Goal: Information Seeking & Learning: Learn about a topic

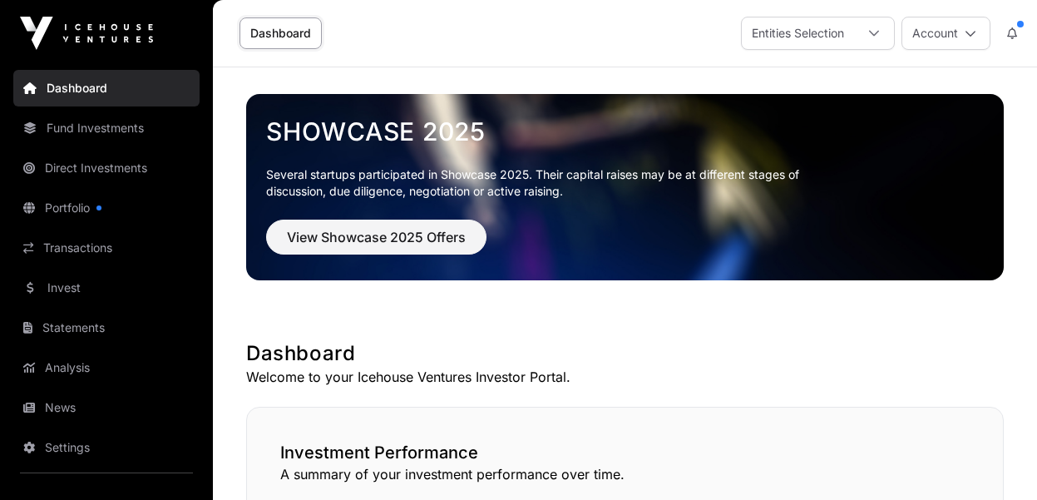
scroll to position [1178, 0]
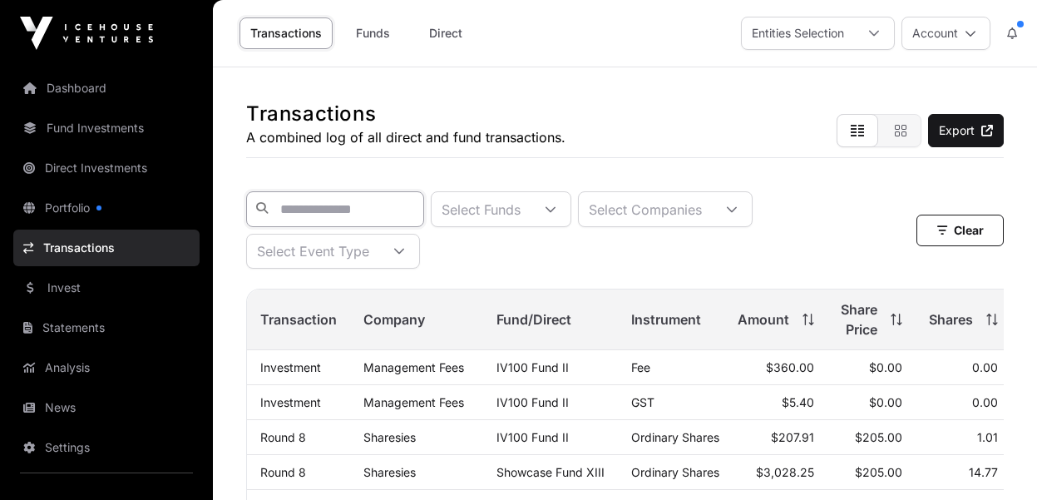
click at [357, 214] on input "text" at bounding box center [335, 209] width 178 height 36
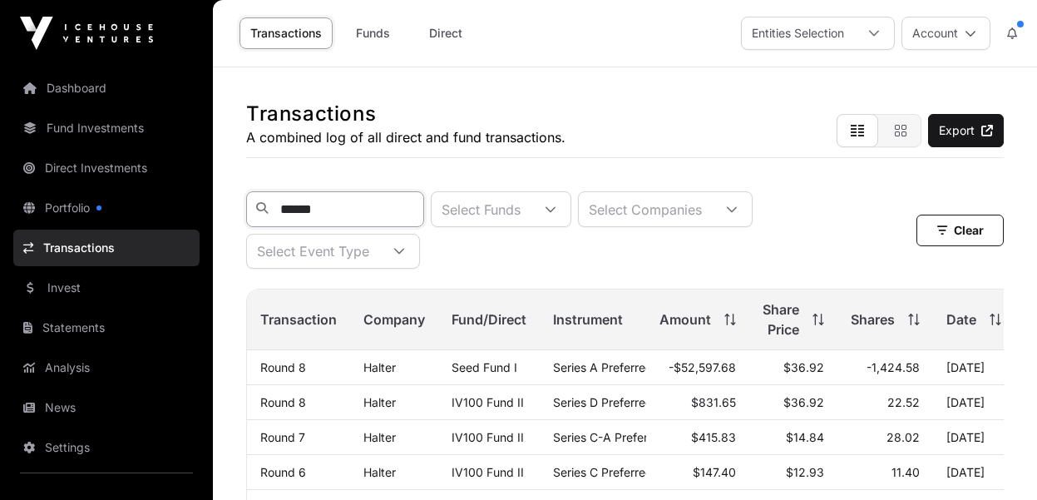
type input "******"
click at [227, 294] on div "Transactions A combined log of all direct and fund transactions. Export ****** …" at bounding box center [625, 488] width 824 height 842
click at [388, 31] on link "Funds" at bounding box center [372, 33] width 66 height 32
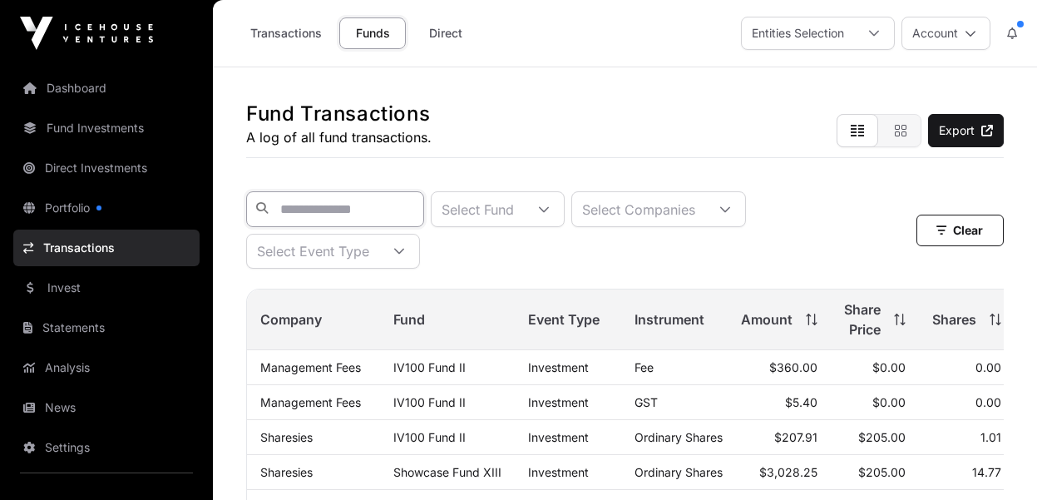
click at [363, 212] on input "text" at bounding box center [335, 209] width 178 height 36
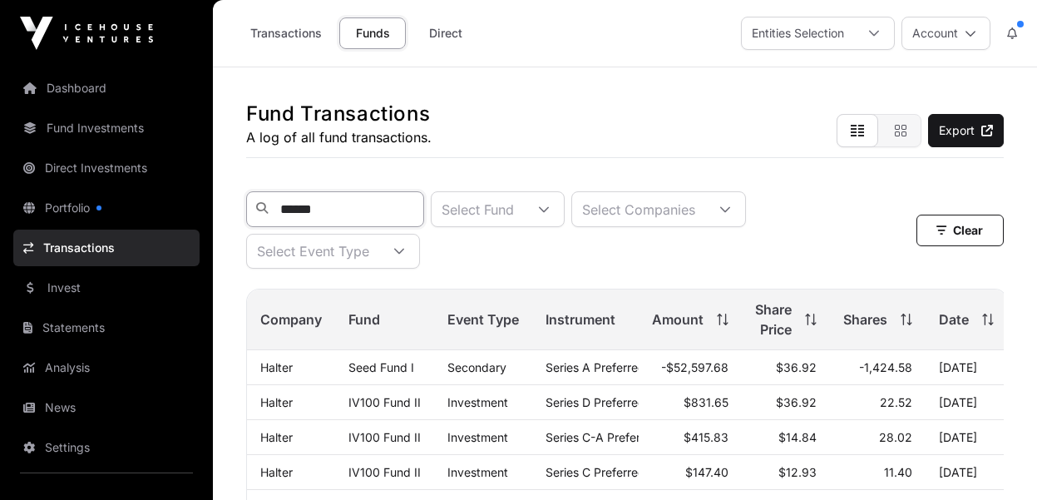
type input "******"
click at [76, 89] on link "Dashboard" at bounding box center [106, 88] width 186 height 37
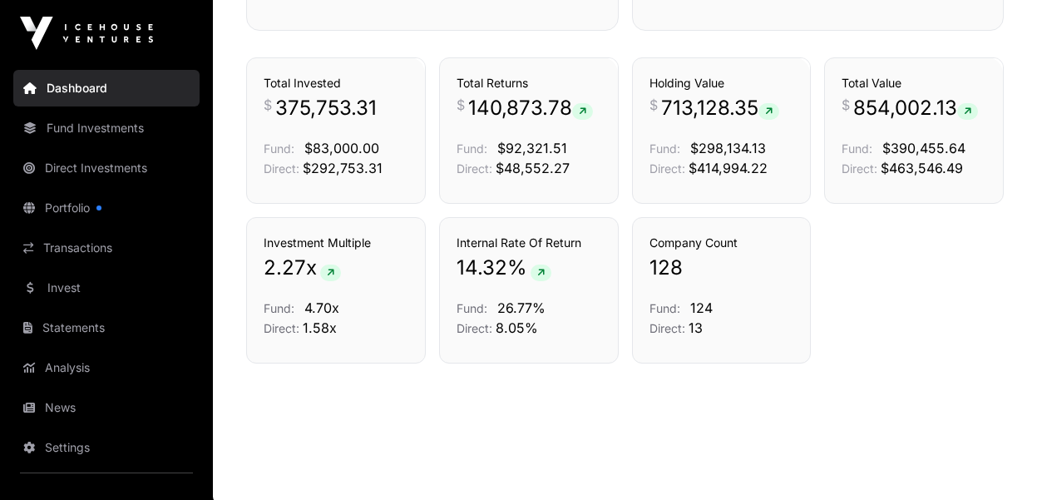
scroll to position [1178, 0]
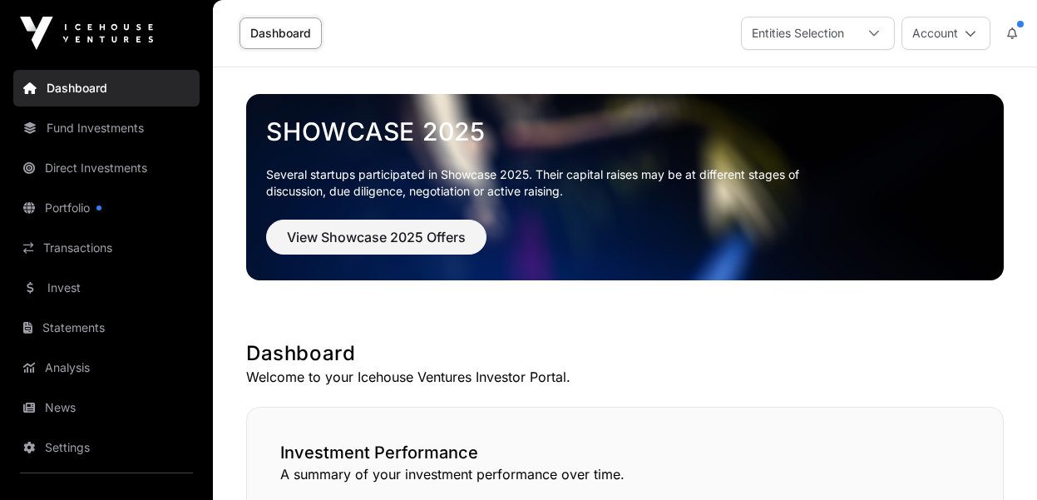
click at [92, 132] on link "Fund Investments" at bounding box center [106, 128] width 186 height 37
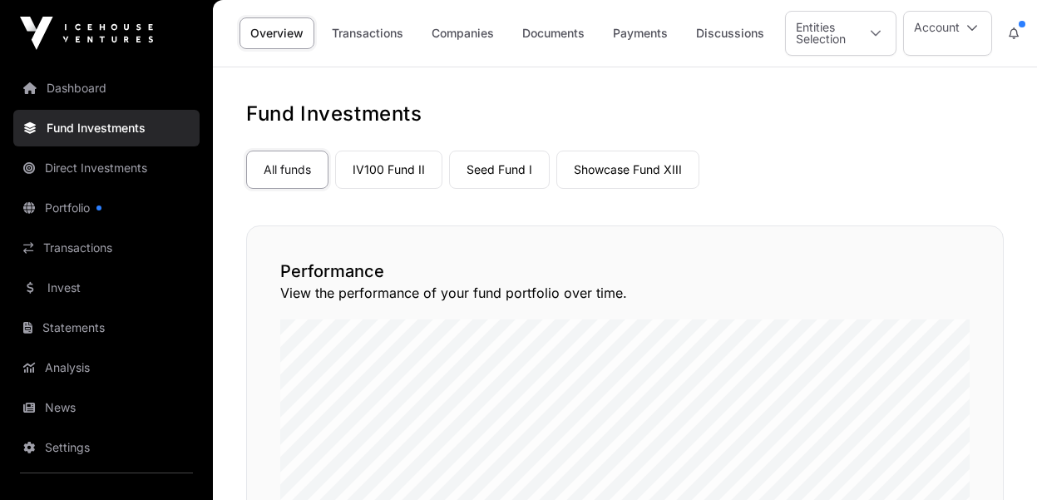
click at [403, 170] on link "IV100 Fund II" at bounding box center [388, 169] width 107 height 38
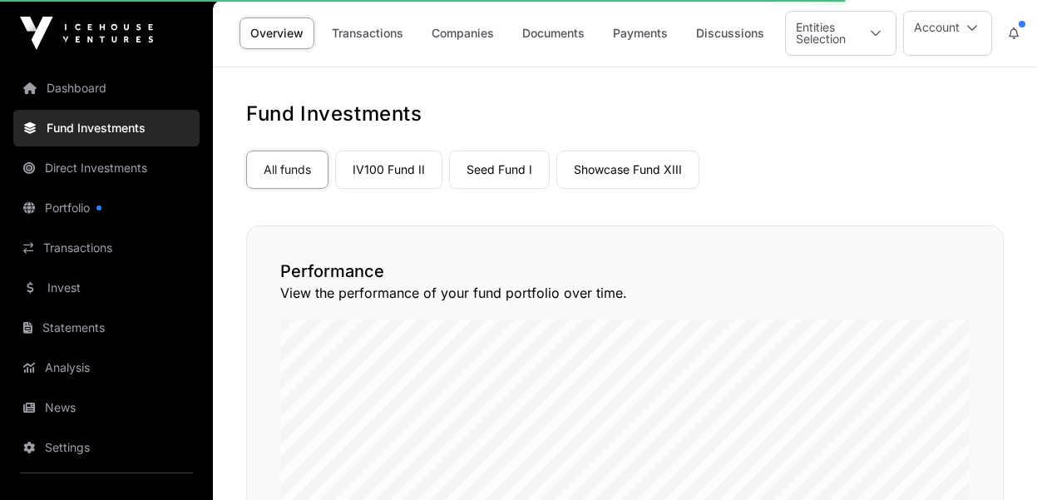
click at [298, 173] on link "All funds" at bounding box center [287, 169] width 82 height 38
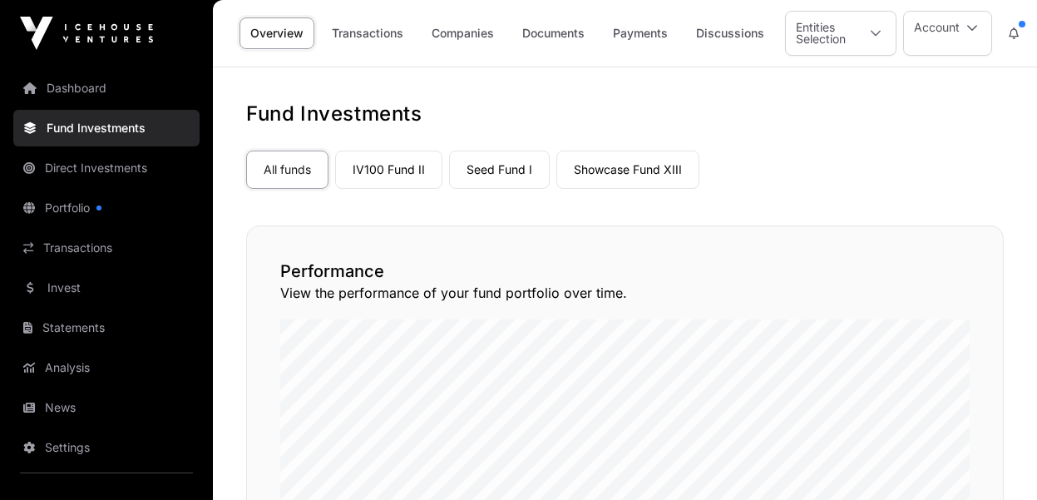
click at [458, 32] on link "Companies" at bounding box center [463, 33] width 84 height 32
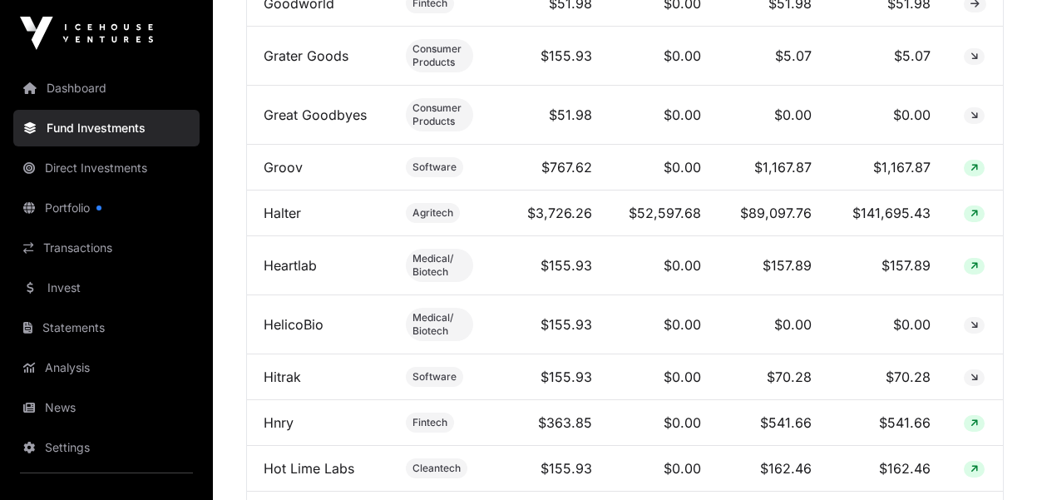
scroll to position [3112, 0]
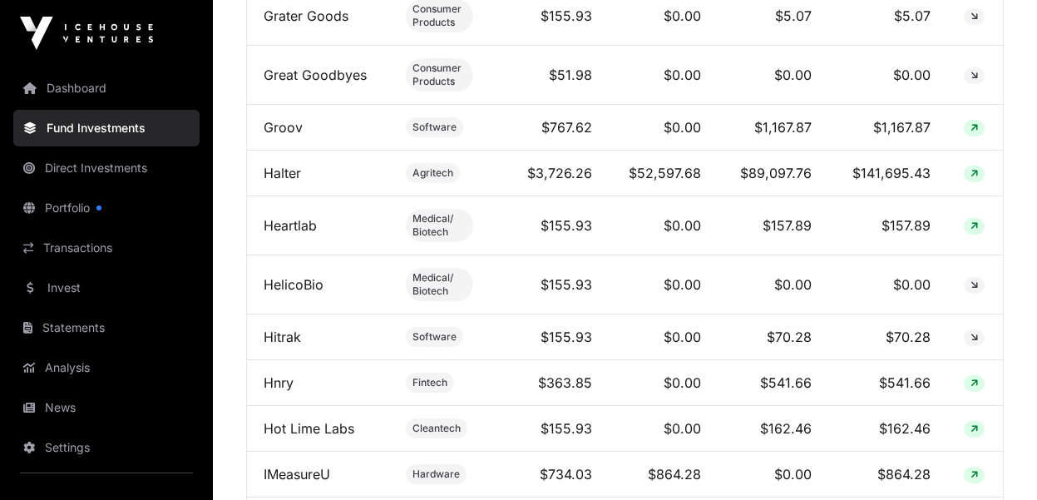
click at [284, 181] on link "Halter" at bounding box center [281, 173] width 37 height 17
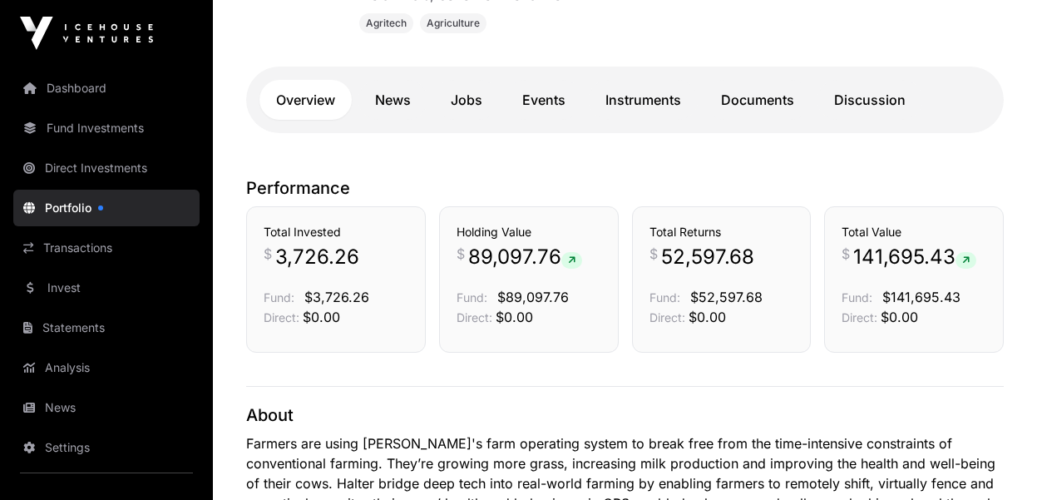
scroll to position [326, 0]
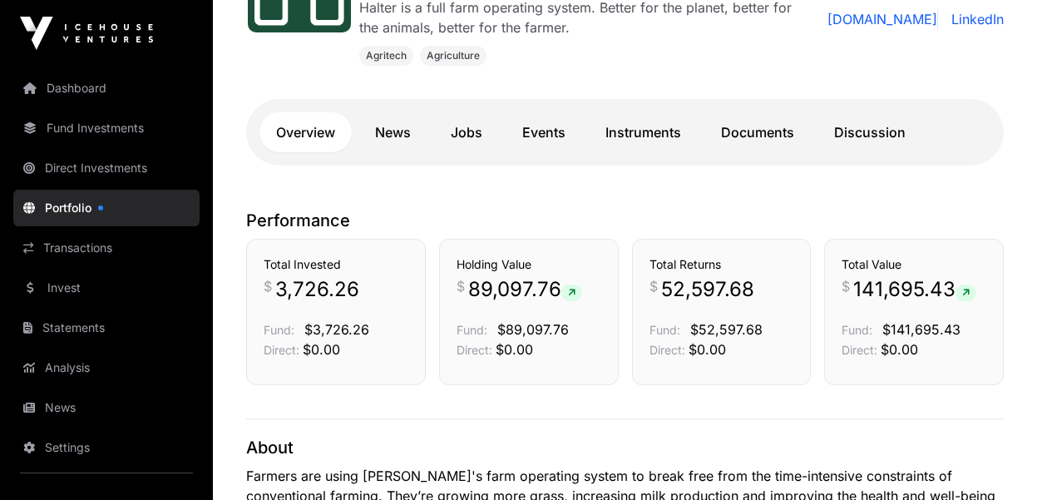
click at [652, 132] on link "Instruments" at bounding box center [643, 132] width 109 height 40
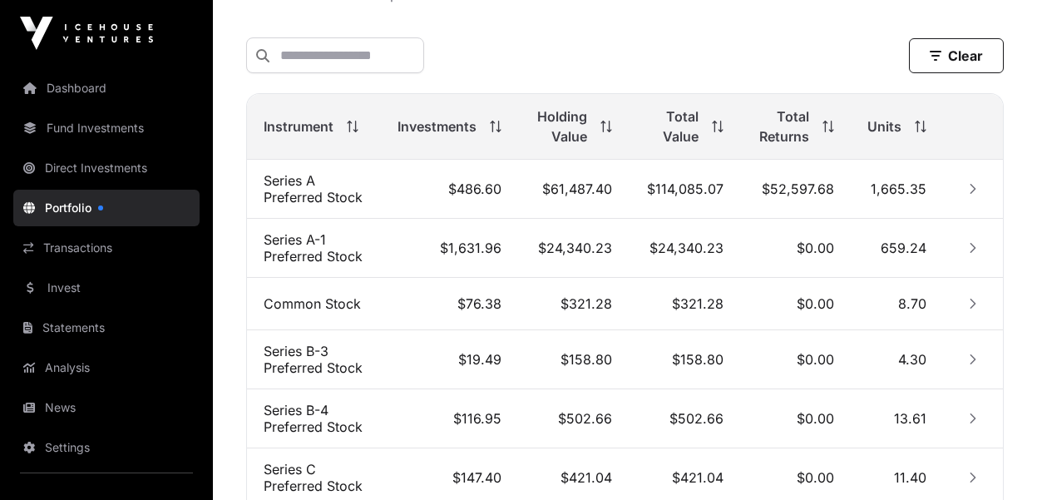
scroll to position [616, 0]
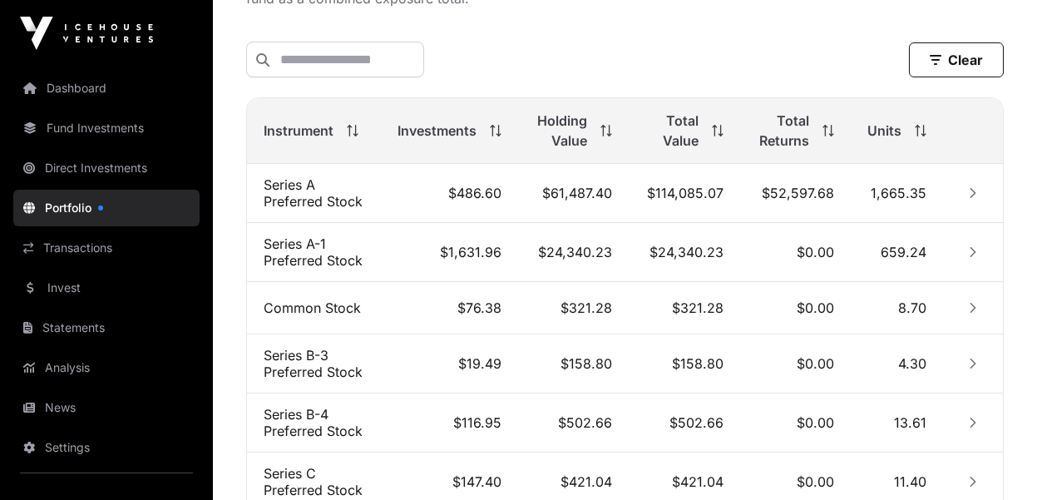
click at [973, 192] on icon "Row Collapsed" at bounding box center [973, 193] width 6 height 10
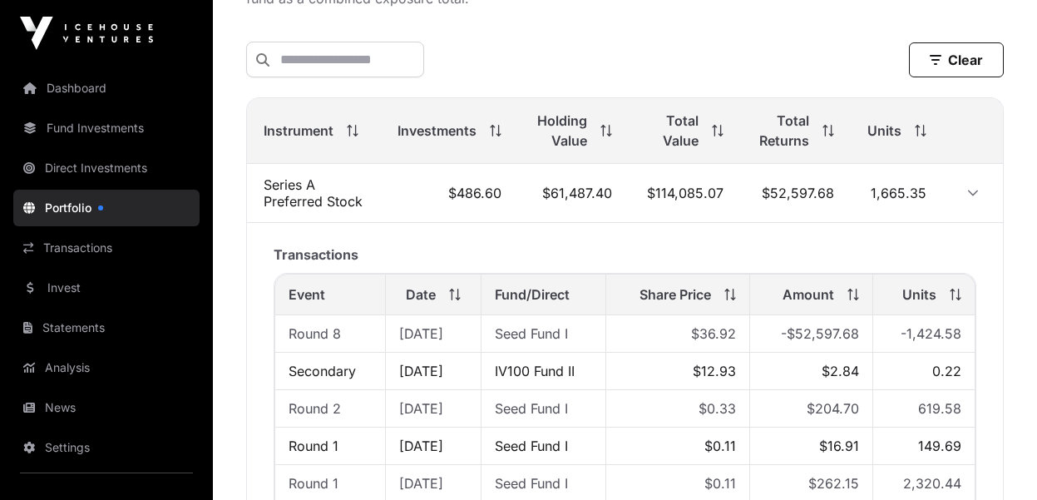
click at [975, 190] on icon "Row Expanded" at bounding box center [973, 193] width 12 height 12
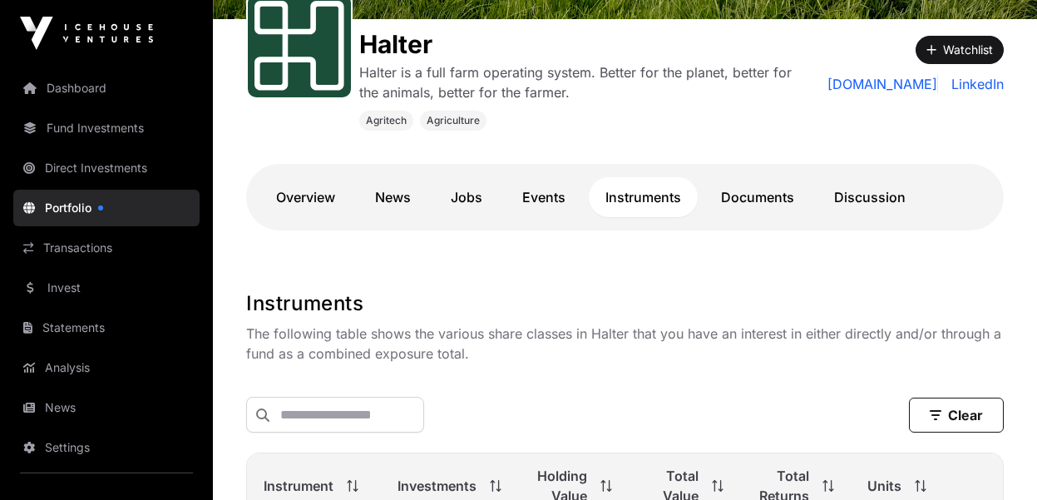
scroll to position [257, 0]
